Goal: Task Accomplishment & Management: Manage account settings

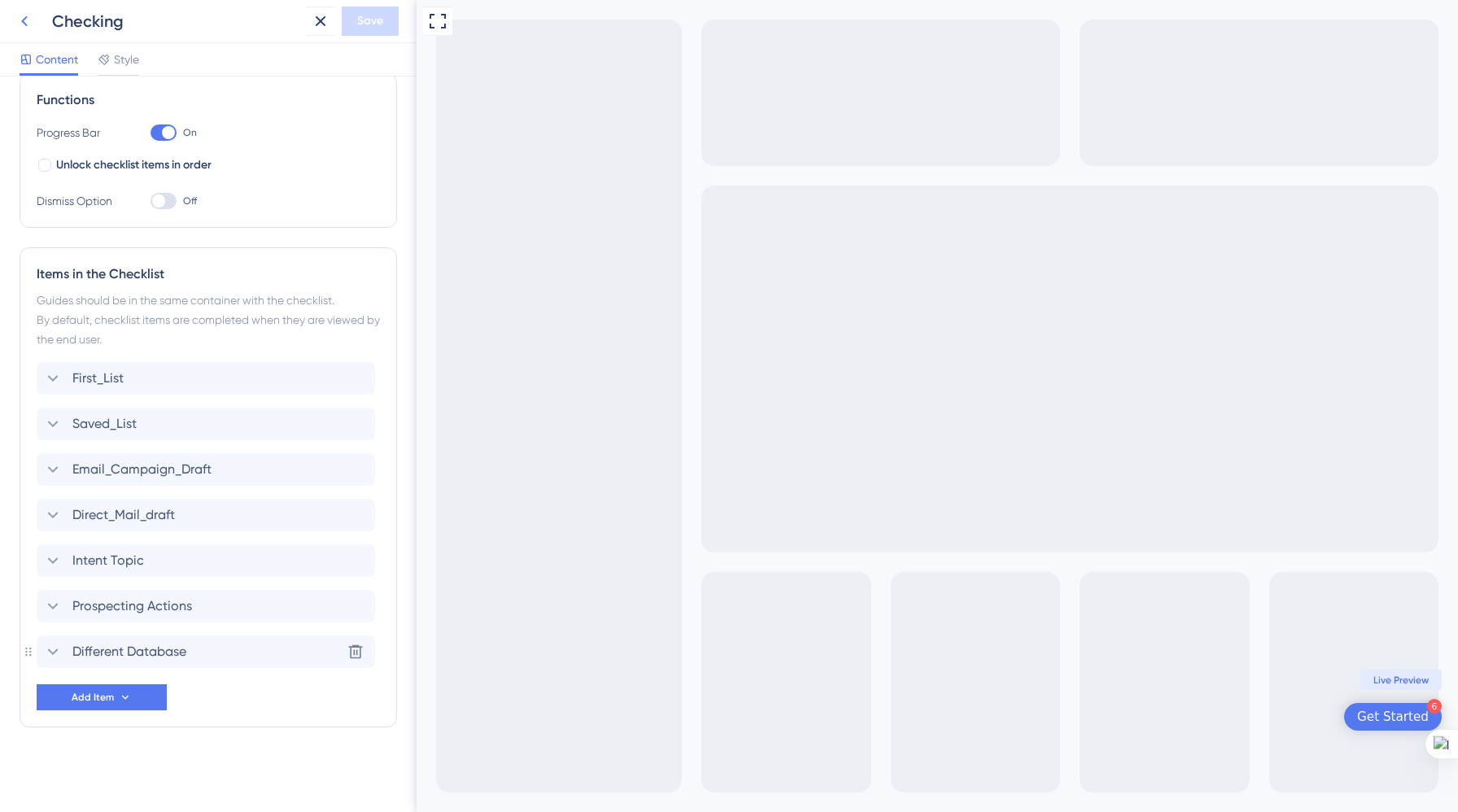
click at [22, 28] on icon at bounding box center [24, 21] width 19 height 19
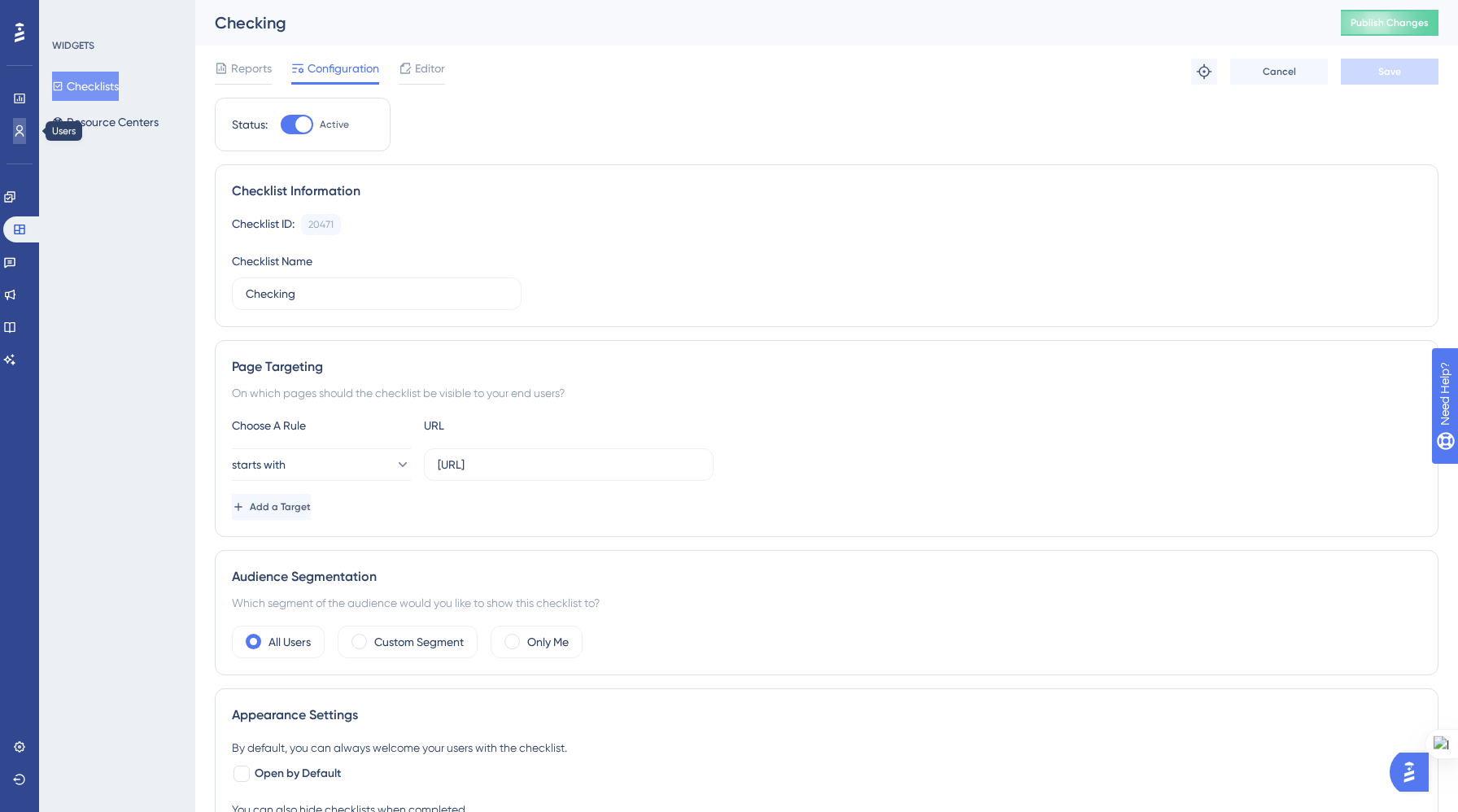
click at [17, 137] on icon at bounding box center [20, 131] width 13 height 13
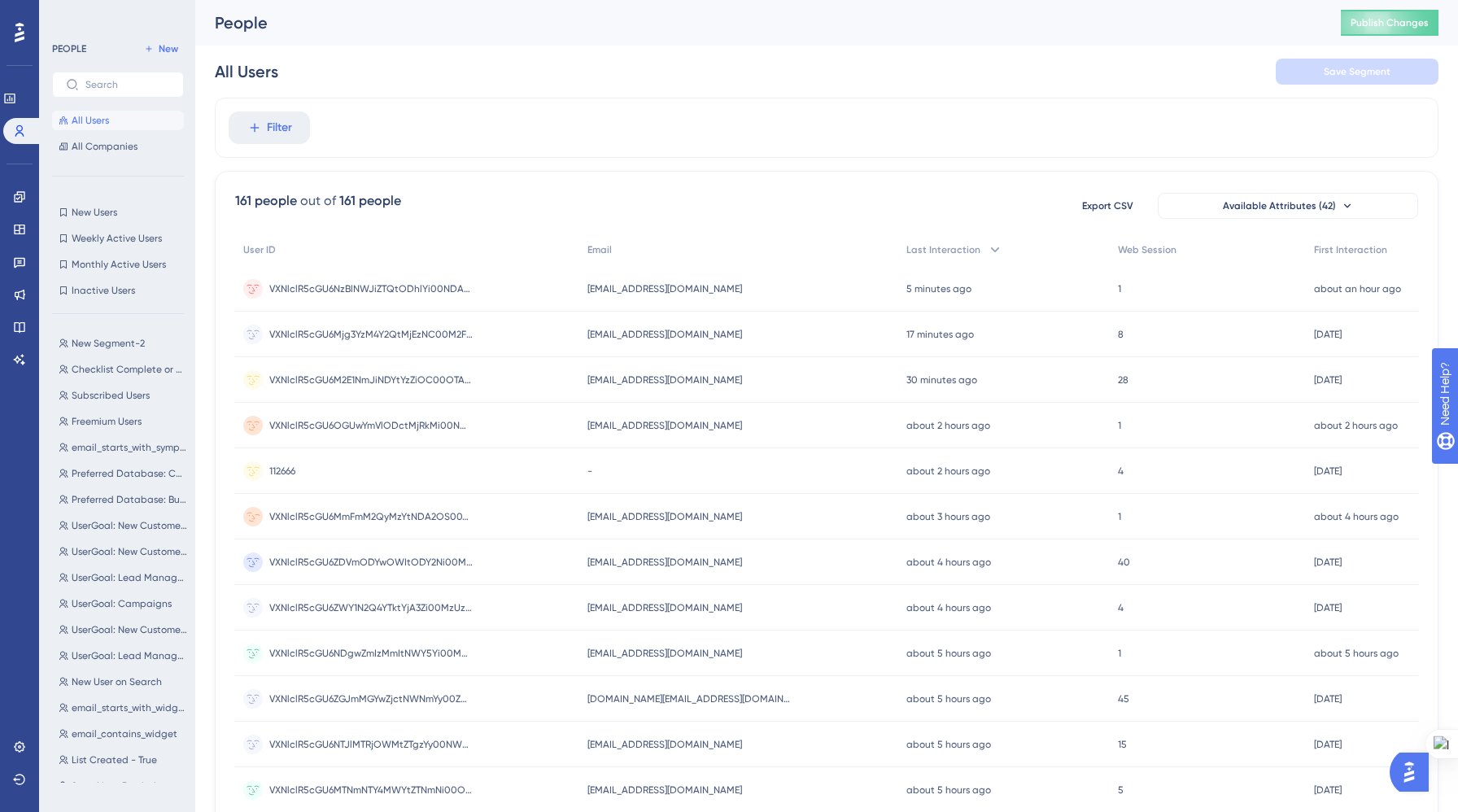
click at [253, 514] on circle at bounding box center [252, 516] width 19 height 19
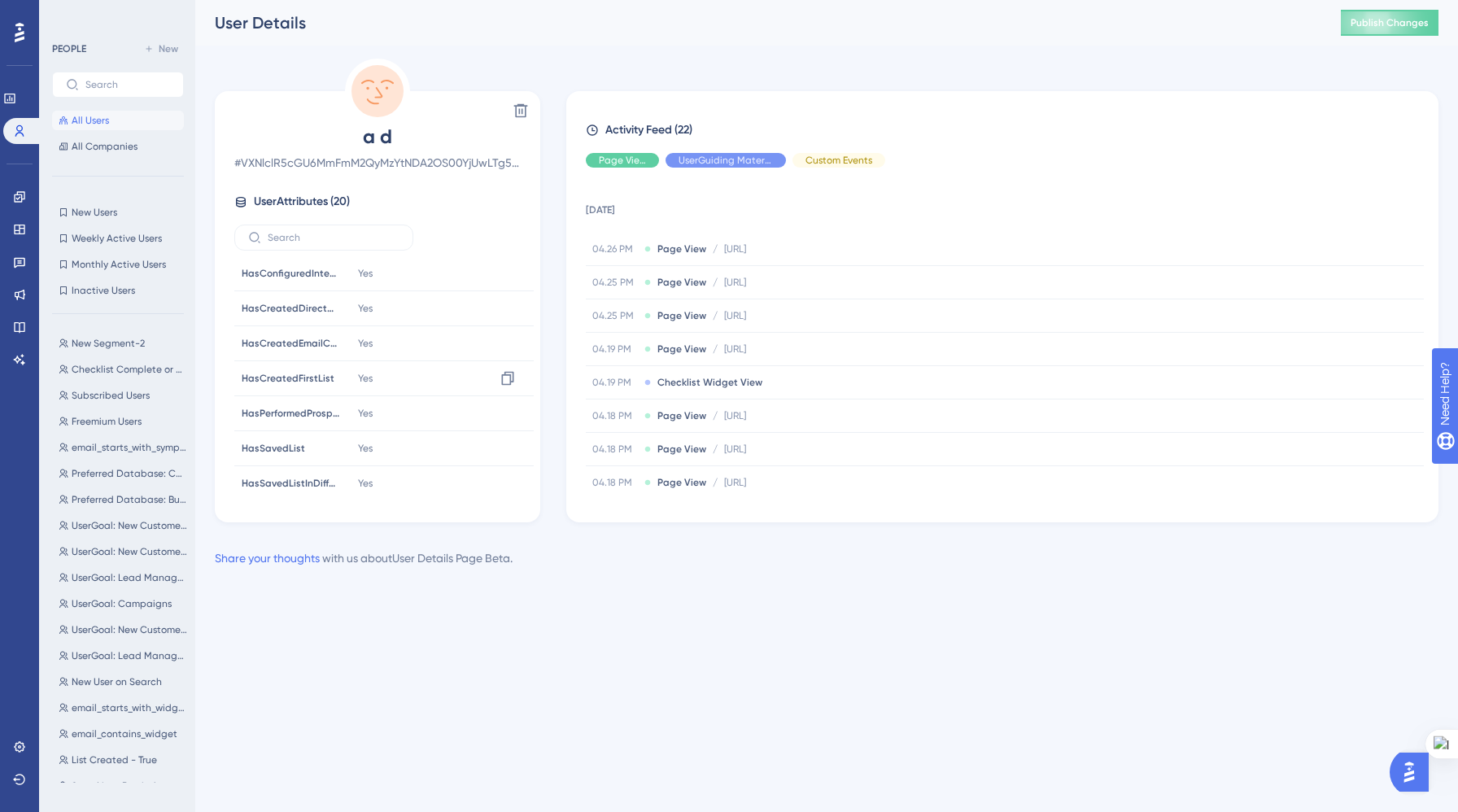
scroll to position [355, 0]
